Goal: Download file/media

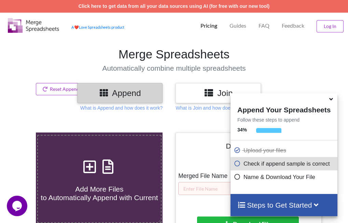
scroll to position [273, 0]
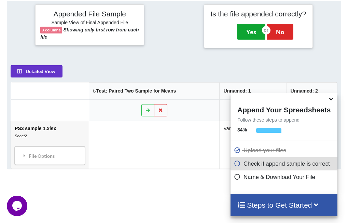
click at [246, 25] on button "Yes" at bounding box center [251, 32] width 28 height 16
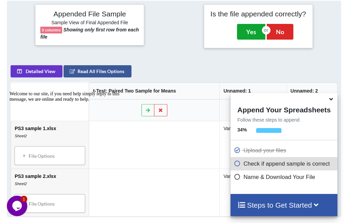
click at [258, 33] on button "Yes" at bounding box center [251, 32] width 28 height 16
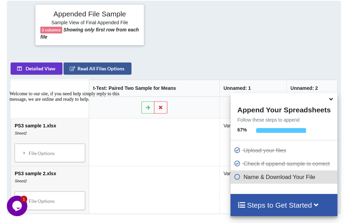
scroll to position [132, 0]
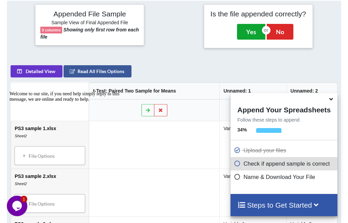
click at [246, 33] on button "Yes" at bounding box center [251, 32] width 28 height 16
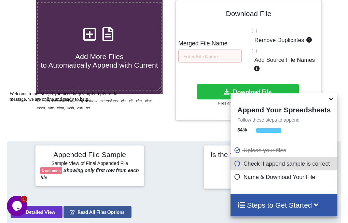
scroll to position [273, 0]
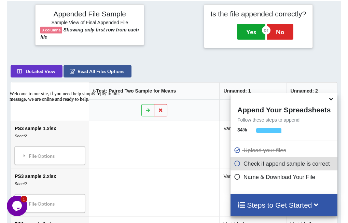
click at [256, 37] on button "Yes" at bounding box center [251, 32] width 28 height 16
click at [245, 32] on button "Yes" at bounding box center [251, 32] width 28 height 16
click at [252, 29] on button "Yes" at bounding box center [251, 32] width 28 height 16
click at [249, 32] on button "Yes" at bounding box center [251, 32] width 28 height 16
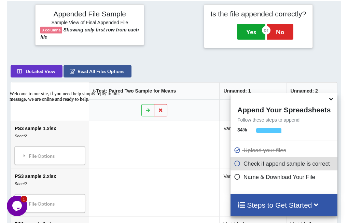
click at [242, 31] on button "Yes" at bounding box center [251, 32] width 28 height 16
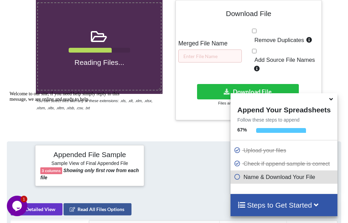
scroll to position [273, 0]
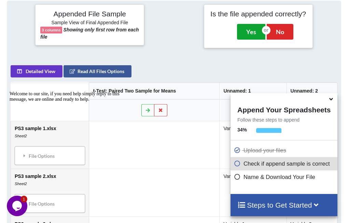
click at [249, 33] on button "Yes" at bounding box center [251, 32] width 28 height 16
click at [250, 33] on button "Yes" at bounding box center [251, 32] width 28 height 16
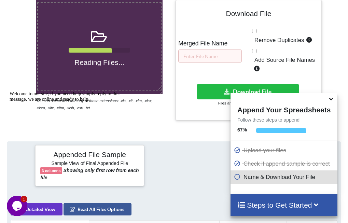
scroll to position [273, 0]
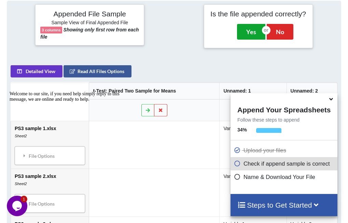
click at [243, 30] on button "Yes" at bounding box center [251, 32] width 28 height 16
click at [247, 39] on div "Yes No" at bounding box center [258, 31] width 49 height 23
click at [252, 33] on button "Yes" at bounding box center [251, 32] width 28 height 16
click at [248, 38] on button "Yes" at bounding box center [251, 32] width 28 height 16
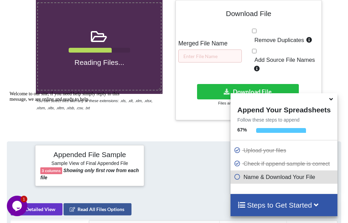
scroll to position [273, 0]
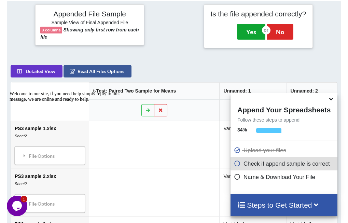
click at [255, 31] on button "Yes" at bounding box center [251, 32] width 28 height 16
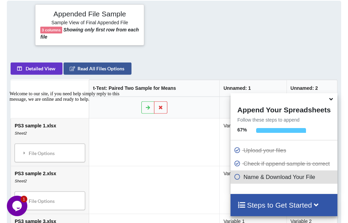
scroll to position [132, 0]
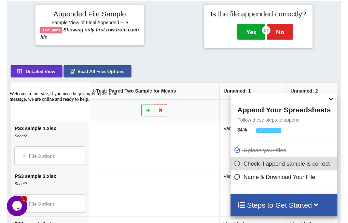
drag, startPoint x: 254, startPoint y: 33, endPoint x: 268, endPoint y: 26, distance: 16.0
click at [254, 33] on button "Yes" at bounding box center [251, 32] width 28 height 16
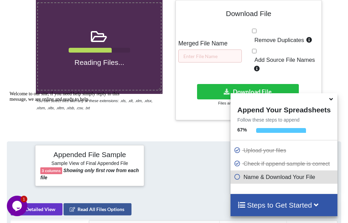
scroll to position [273, 0]
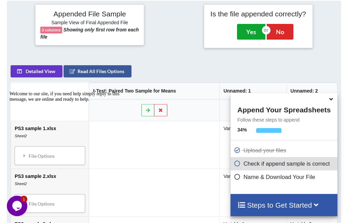
click at [253, 32] on button "Yes" at bounding box center [251, 32] width 28 height 16
click at [246, 30] on button "Yes" at bounding box center [251, 32] width 28 height 16
click at [250, 36] on button "Yes" at bounding box center [251, 32] width 28 height 16
click at [250, 29] on button "Yes" at bounding box center [251, 32] width 28 height 16
click at [251, 24] on button "Yes" at bounding box center [251, 32] width 28 height 16
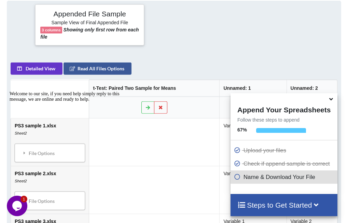
scroll to position [132, 0]
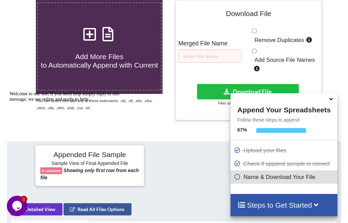
click at [333, 99] on icon at bounding box center [330, 98] width 7 height 6
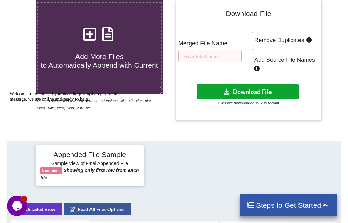
click at [273, 90] on button "Download File" at bounding box center [248, 91] width 102 height 15
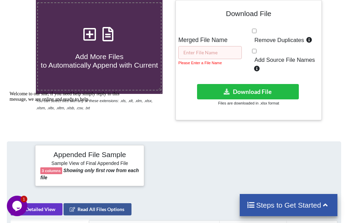
click at [212, 50] on input "text" at bounding box center [210, 52] width 64 height 13
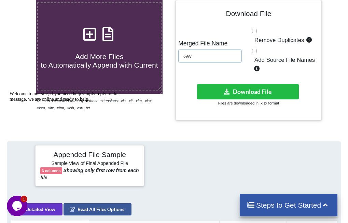
type input "G"
type input "Merged file"
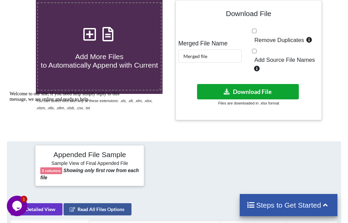
click at [228, 93] on icon at bounding box center [226, 91] width 7 height 5
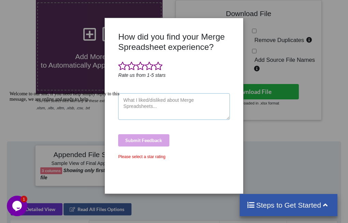
click at [151, 107] on textarea at bounding box center [173, 106] width 111 height 27
type textarea "nice and amazing"
click at [157, 64] on span at bounding box center [158, 66] width 9 height 10
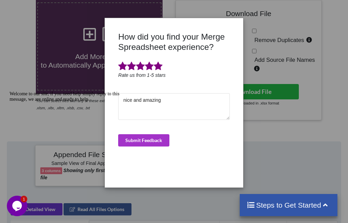
click at [152, 147] on div "How did you find your Merge Spreadsheet experience? Rate us from 1-5 stars nice…" at bounding box center [173, 107] width 115 height 151
click at [158, 139] on button "Submit Feedback" at bounding box center [143, 140] width 51 height 12
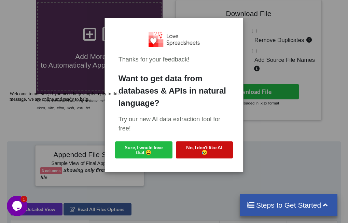
click at [192, 153] on button "No, I don't like AI 😥" at bounding box center [204, 149] width 57 height 17
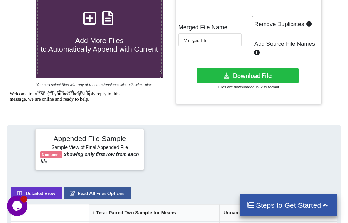
scroll to position [156, 0]
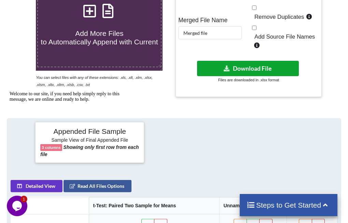
click at [290, 63] on button "Download File" at bounding box center [248, 68] width 102 height 15
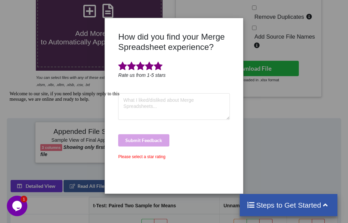
click at [156, 68] on span at bounding box center [158, 66] width 9 height 10
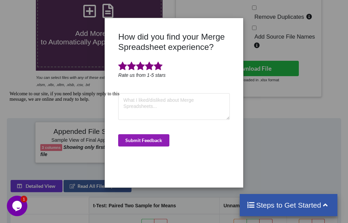
click at [149, 140] on button "Submit Feedback" at bounding box center [143, 140] width 51 height 12
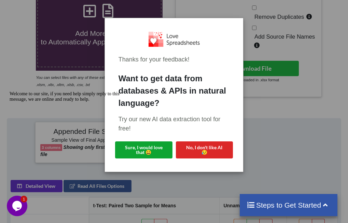
click at [148, 147] on button "Sure, I would love that 😀" at bounding box center [143, 149] width 57 height 17
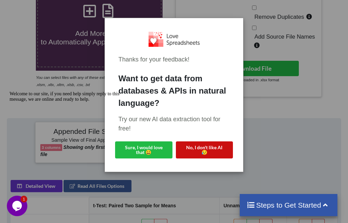
click at [192, 143] on button "No, I don't like AI 😥" at bounding box center [204, 149] width 57 height 17
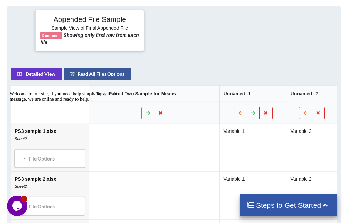
scroll to position [275, 0]
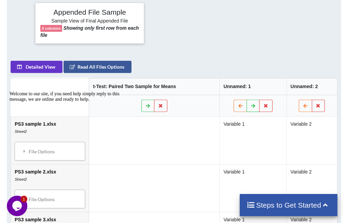
drag, startPoint x: 171, startPoint y: 44, endPoint x: 231, endPoint y: 54, distance: 60.9
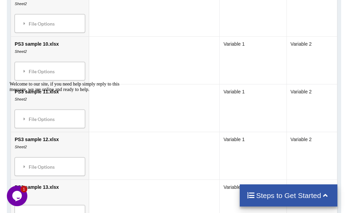
scroll to position [783, 0]
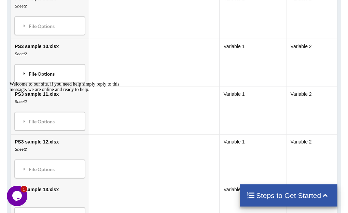
click at [66, 76] on div "File Options" at bounding box center [50, 73] width 66 height 14
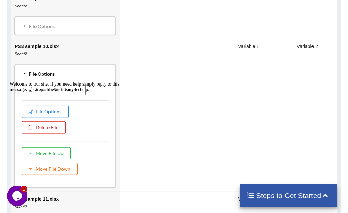
click at [176, 87] on td at bounding box center [177, 115] width 114 height 153
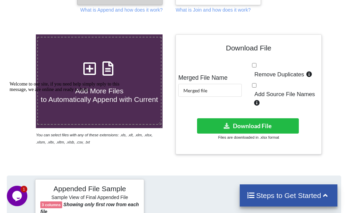
scroll to position [207, 0]
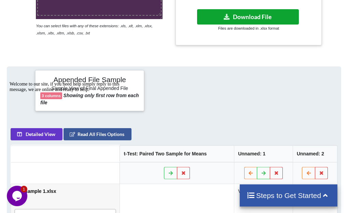
click at [247, 18] on button "Download File" at bounding box center [248, 16] width 102 height 15
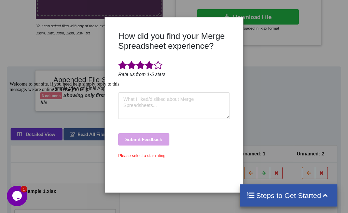
click at [150, 67] on span at bounding box center [149, 66] width 9 height 10
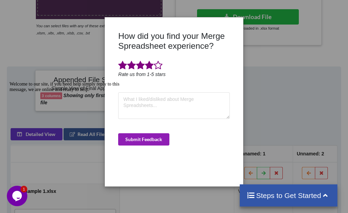
click at [151, 133] on button "Submit Feedback" at bounding box center [143, 139] width 51 height 12
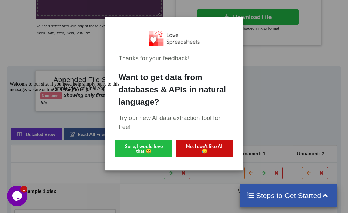
click at [210, 145] on button "No, I don't like AI 😥" at bounding box center [204, 148] width 57 height 17
